Goal: Use online tool/utility: Use online tool/utility

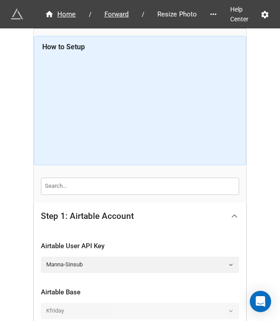
click at [234, 220] on div at bounding box center [234, 216] width 20 height 20
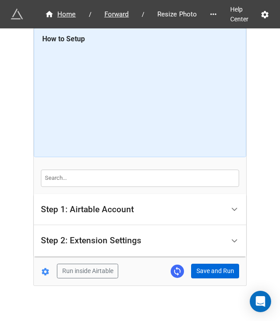
scroll to position [15, 0]
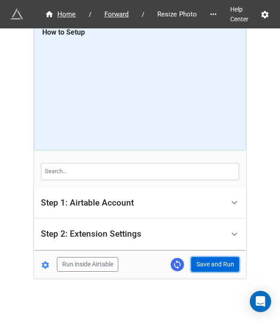
click at [200, 263] on button "Save and Run" at bounding box center [215, 264] width 48 height 15
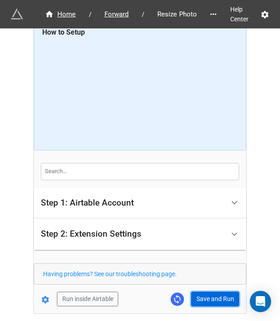
drag, startPoint x: 198, startPoint y: 296, endPoint x: 230, endPoint y: 192, distance: 109.1
click at [199, 296] on button "Save and Run" at bounding box center [215, 299] width 48 height 15
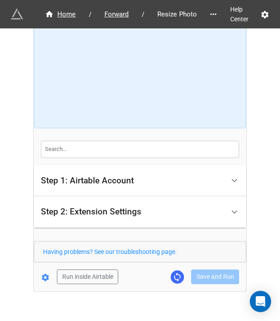
scroll to position [49, 0]
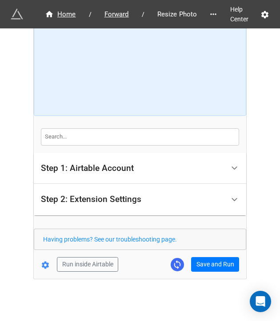
click at [201, 252] on form "How to Setup Step 1: Airtable Account Airtable User API Key Manna-Sinsub Airtab…" at bounding box center [140, 129] width 212 height 285
click at [204, 257] on button "Save and Run" at bounding box center [215, 264] width 48 height 15
click at [216, 260] on button "Save and Run" at bounding box center [215, 264] width 48 height 15
click at [196, 262] on button "Save and Run" at bounding box center [215, 264] width 48 height 15
click at [200, 260] on button "Save and Run" at bounding box center [215, 264] width 48 height 15
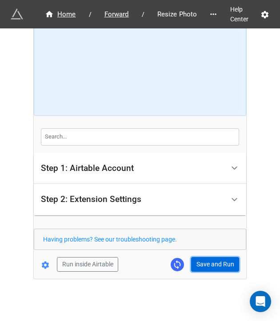
click at [209, 263] on button "Save and Run" at bounding box center [215, 264] width 48 height 15
click at [212, 265] on button "Save and Run" at bounding box center [215, 264] width 48 height 15
drag, startPoint x: 206, startPoint y: 259, endPoint x: 275, endPoint y: 192, distance: 96.2
click at [210, 257] on button "Save and Run" at bounding box center [215, 264] width 48 height 15
click at [208, 264] on button "Save and Run" at bounding box center [215, 264] width 48 height 15
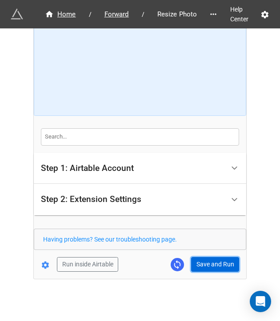
click at [214, 262] on button "Save and Run" at bounding box center [215, 264] width 48 height 15
click at [212, 265] on button "Save and Run" at bounding box center [215, 264] width 48 height 15
click at [205, 254] on form "How to Setup Step 1: Airtable Account Airtable User API Key Manna-Sinsub Airtab…" at bounding box center [140, 129] width 212 height 285
click at [205, 256] on form "How to Setup Step 1: Airtable Account Airtable User API Key Manna-Sinsub Airtab…" at bounding box center [140, 129] width 212 height 285
click at [197, 258] on button "Save and Run" at bounding box center [215, 264] width 48 height 15
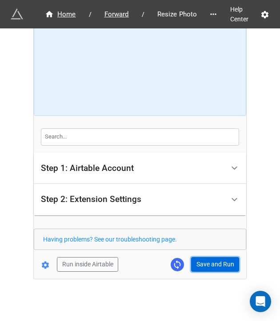
click at [208, 268] on button "Save and Run" at bounding box center [215, 264] width 48 height 15
click at [208, 267] on button "Save and Run" at bounding box center [215, 264] width 48 height 15
click at [207, 270] on button "Save and Run" at bounding box center [215, 264] width 48 height 15
click at [207, 268] on button "Save and Run" at bounding box center [215, 264] width 48 height 15
click at [220, 262] on button "Save and Run" at bounding box center [215, 264] width 48 height 15
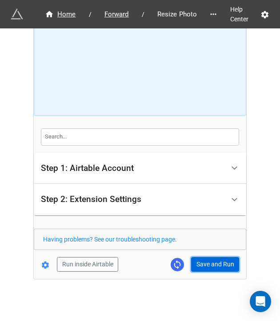
click at [200, 261] on button "Save and Run" at bounding box center [215, 264] width 48 height 15
click at [205, 264] on button "Save and Run" at bounding box center [215, 264] width 48 height 15
drag, startPoint x: 199, startPoint y: 267, endPoint x: 217, endPoint y: 267, distance: 18.2
click at [199, 267] on button "Save and Run" at bounding box center [215, 264] width 48 height 15
drag, startPoint x: 212, startPoint y: 264, endPoint x: 220, endPoint y: 271, distance: 10.4
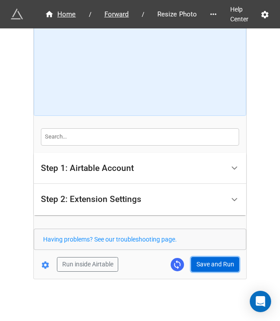
click at [212, 264] on button "Save and Run" at bounding box center [215, 264] width 48 height 15
click at [192, 258] on button "Save and Run" at bounding box center [215, 264] width 48 height 15
click at [215, 265] on button "Save and Run" at bounding box center [215, 264] width 48 height 15
click at [210, 266] on button "Save and Run" at bounding box center [215, 264] width 48 height 15
click at [204, 260] on button "Save and Run" at bounding box center [215, 264] width 48 height 15
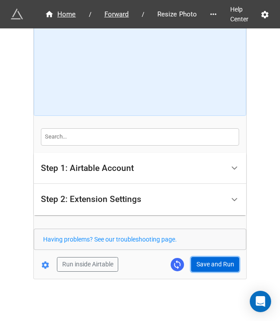
click at [196, 261] on button "Save and Run" at bounding box center [215, 264] width 48 height 15
click at [223, 258] on button "Save and Run" at bounding box center [215, 264] width 48 height 15
drag, startPoint x: 209, startPoint y: 263, endPoint x: 232, endPoint y: 263, distance: 23.1
click at [209, 263] on button "Save and Run" at bounding box center [215, 264] width 48 height 15
click at [207, 262] on button "Save and Run" at bounding box center [215, 264] width 48 height 15
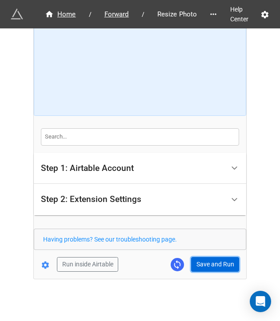
click at [205, 260] on button "Save and Run" at bounding box center [215, 264] width 48 height 15
click at [199, 257] on button "Save and Run" at bounding box center [215, 264] width 48 height 15
click at [209, 265] on button "Save and Run" at bounding box center [215, 264] width 48 height 15
click at [211, 263] on button "Save and Run" at bounding box center [215, 264] width 48 height 15
click at [211, 269] on button "Save and Run" at bounding box center [215, 264] width 48 height 15
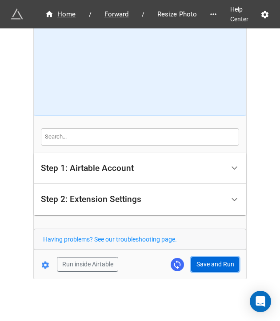
click at [210, 257] on button "Save and Run" at bounding box center [215, 264] width 48 height 15
click at [216, 265] on button "Save and Run" at bounding box center [215, 264] width 48 height 15
drag, startPoint x: 217, startPoint y: 262, endPoint x: 264, endPoint y: 268, distance: 47.6
click at [217, 262] on button "Save and Run" at bounding box center [215, 264] width 48 height 15
click at [216, 272] on div "Home / Forward / Resize Photo Help Center How to Setup Step 1: Airtable Account…" at bounding box center [140, 130] width 212 height 300
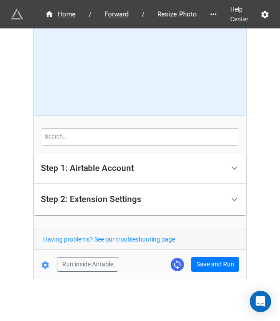
click at [217, 272] on div "Home / Forward / Resize Photo Help Center How to Setup Step 1: Airtable Account…" at bounding box center [140, 130] width 212 height 300
click at [217, 264] on button "Save and Run" at bounding box center [215, 264] width 48 height 15
drag, startPoint x: 226, startPoint y: 261, endPoint x: 232, endPoint y: 263, distance: 5.9
click at [226, 261] on button "Save and Run" at bounding box center [215, 264] width 48 height 15
click at [203, 259] on button "Save and Run" at bounding box center [215, 264] width 48 height 15
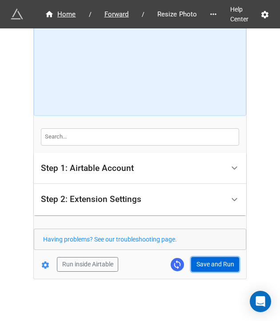
drag, startPoint x: 211, startPoint y: 260, endPoint x: 216, endPoint y: 260, distance: 5.4
click at [211, 260] on button "Save and Run" at bounding box center [215, 264] width 48 height 15
click at [202, 262] on button "Save and Run" at bounding box center [215, 264] width 48 height 15
click at [199, 260] on button "Save and Run" at bounding box center [215, 264] width 48 height 15
drag, startPoint x: 218, startPoint y: 265, endPoint x: 238, endPoint y: 250, distance: 25.4
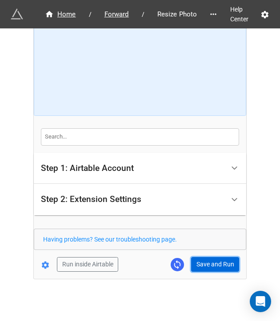
click at [218, 265] on button "Save and Run" at bounding box center [215, 264] width 48 height 15
drag, startPoint x: 198, startPoint y: 259, endPoint x: 203, endPoint y: 258, distance: 4.5
click at [198, 259] on button "Save and Run" at bounding box center [215, 264] width 48 height 15
click at [211, 268] on button "Save and Run" at bounding box center [215, 264] width 48 height 15
drag, startPoint x: 275, startPoint y: 68, endPoint x: 275, endPoint y: 80, distance: 12.0
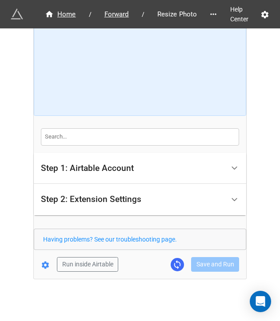
click at [275, 84] on div "Home / Forward / Resize Photo Help Center How to Setup Step 1: Airtable Account…" at bounding box center [140, 137] width 280 height 372
drag, startPoint x: 275, startPoint y: 78, endPoint x: 276, endPoint y: 57, distance: 20.5
click at [276, 57] on div "Home / Forward / Resize Photo Help Center How to Setup Step 1: Airtable Account…" at bounding box center [140, 160] width 280 height 321
click at [216, 257] on button "Save and Run" at bounding box center [215, 264] width 48 height 15
drag, startPoint x: 210, startPoint y: 270, endPoint x: 210, endPoint y: 264, distance: 5.3
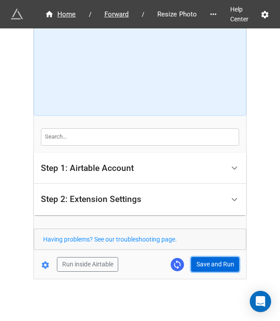
click at [210, 269] on button "Save and Run" at bounding box center [215, 264] width 48 height 15
click at [198, 265] on button "Save and Run" at bounding box center [215, 264] width 48 height 15
click at [208, 268] on button "Save and Run" at bounding box center [215, 264] width 48 height 15
drag, startPoint x: 188, startPoint y: 263, endPoint x: 194, endPoint y: 263, distance: 6.2
click at [188, 263] on div "Run inside Airtable Save and Run" at bounding box center [136, 264] width 205 height 15
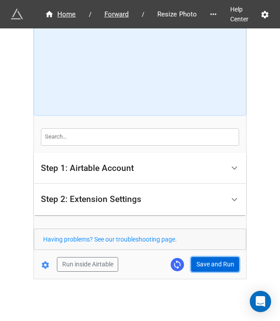
click at [196, 265] on button "Save and Run" at bounding box center [215, 264] width 48 height 15
click at [216, 267] on button "Save and Run" at bounding box center [215, 264] width 48 height 15
click at [211, 260] on button "Save and Run" at bounding box center [215, 264] width 48 height 15
drag, startPoint x: 202, startPoint y: 261, endPoint x: 206, endPoint y: 264, distance: 5.4
click at [202, 261] on button "Save and Run" at bounding box center [215, 264] width 48 height 15
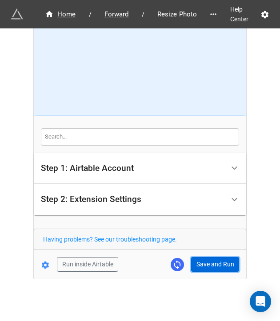
click at [201, 260] on button "Save and Run" at bounding box center [215, 264] width 48 height 15
click at [216, 268] on button "Save and Run" at bounding box center [215, 264] width 48 height 15
click at [201, 264] on button "Save and Run" at bounding box center [215, 264] width 48 height 15
click at [219, 268] on button "Save and Run" at bounding box center [215, 264] width 48 height 15
drag, startPoint x: 210, startPoint y: 268, endPoint x: 278, endPoint y: 242, distance: 72.6
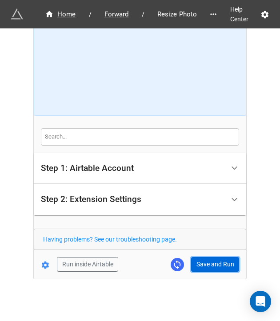
click at [210, 268] on button "Save and Run" at bounding box center [215, 264] width 48 height 15
click at [199, 264] on button "Save and Run" at bounding box center [215, 264] width 48 height 15
drag, startPoint x: 219, startPoint y: 261, endPoint x: 277, endPoint y: 277, distance: 59.9
click at [219, 261] on button "Save and Run" at bounding box center [215, 264] width 48 height 15
drag, startPoint x: 209, startPoint y: 268, endPoint x: 218, endPoint y: 270, distance: 9.5
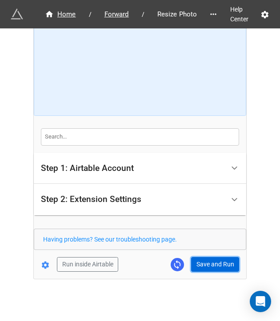
click at [209, 268] on button "Save and Run" at bounding box center [215, 264] width 48 height 15
drag, startPoint x: 199, startPoint y: 264, endPoint x: 266, endPoint y: 259, distance: 67.3
click at [199, 264] on button "Save and Run" at bounding box center [215, 264] width 48 height 15
click at [204, 266] on button "Save and Run" at bounding box center [215, 264] width 48 height 15
click at [200, 258] on button "Save and Run" at bounding box center [215, 264] width 48 height 15
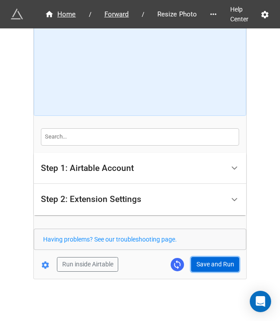
drag, startPoint x: 213, startPoint y: 261, endPoint x: 272, endPoint y: 255, distance: 59.0
click at [213, 261] on button "Save and Run" at bounding box center [215, 264] width 48 height 15
click at [208, 259] on button "Save and Run" at bounding box center [215, 264] width 48 height 15
drag, startPoint x: 216, startPoint y: 259, endPoint x: 260, endPoint y: 232, distance: 52.3
click at [216, 259] on button "Save and Run" at bounding box center [215, 264] width 48 height 15
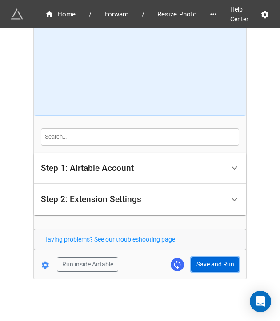
click at [216, 260] on button "Save and Run" at bounding box center [215, 264] width 48 height 15
